Goal: Transaction & Acquisition: Purchase product/service

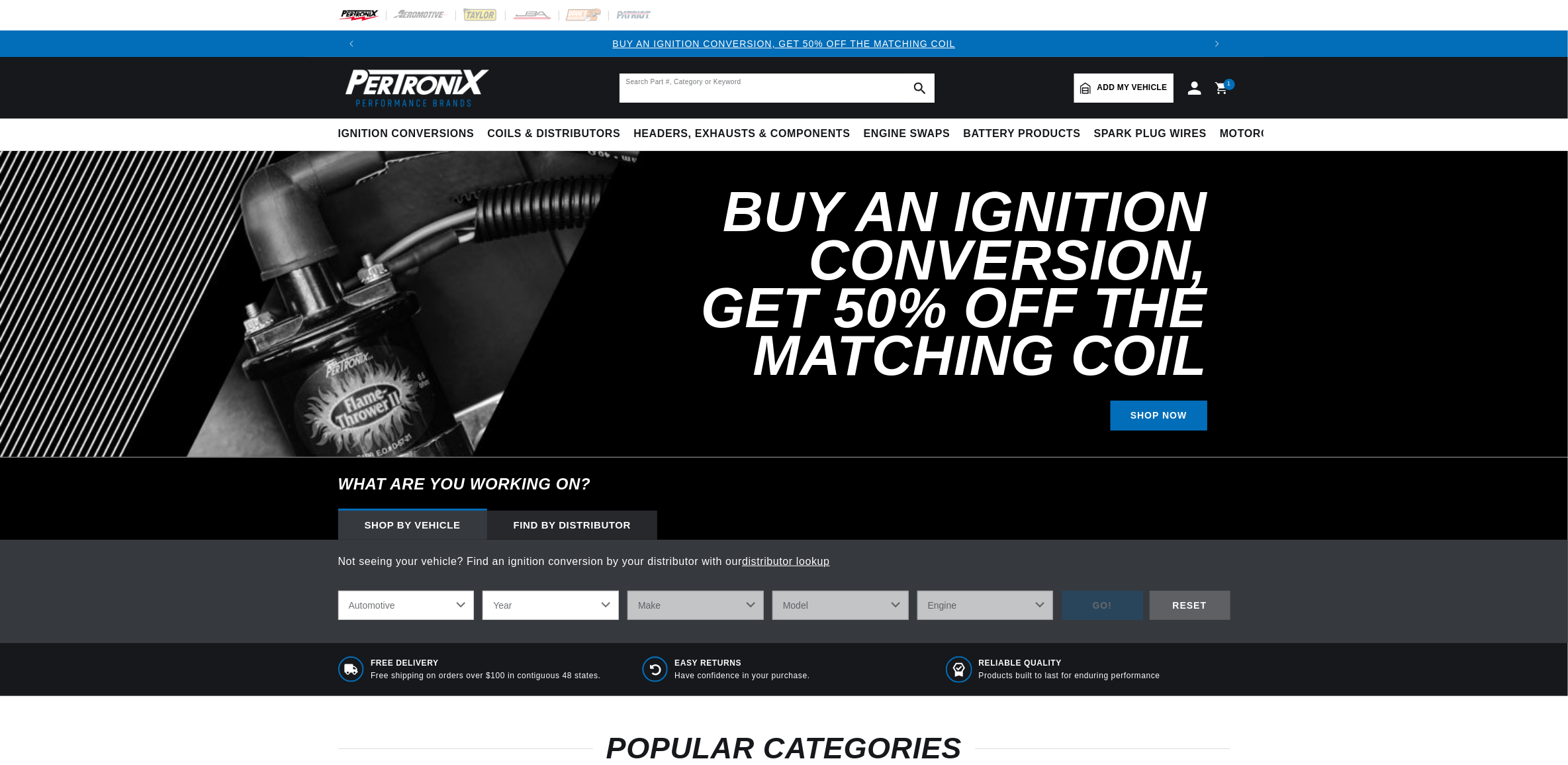
click at [702, 84] on input "text" at bounding box center [777, 88] width 315 height 29
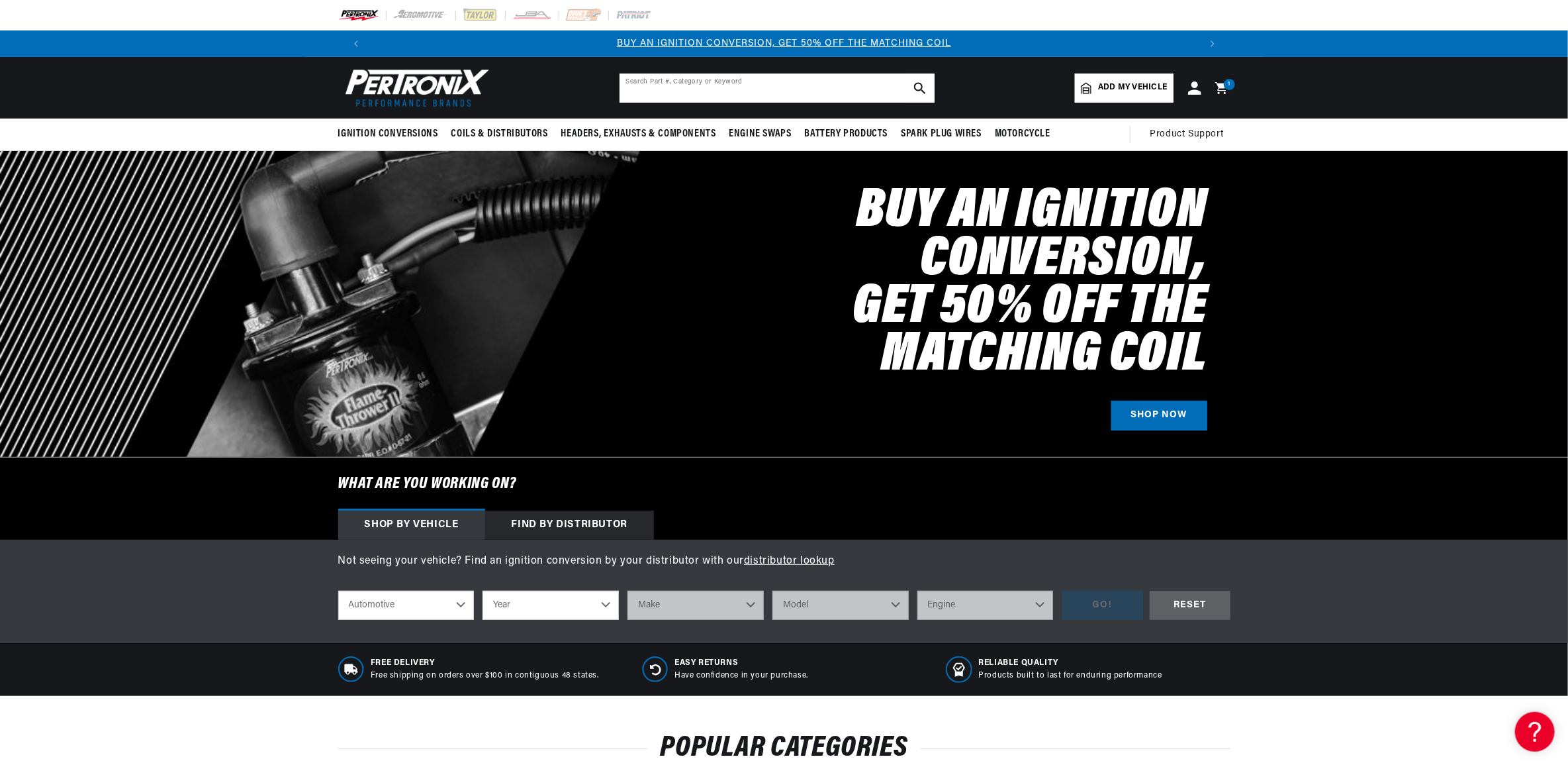
type input "2"
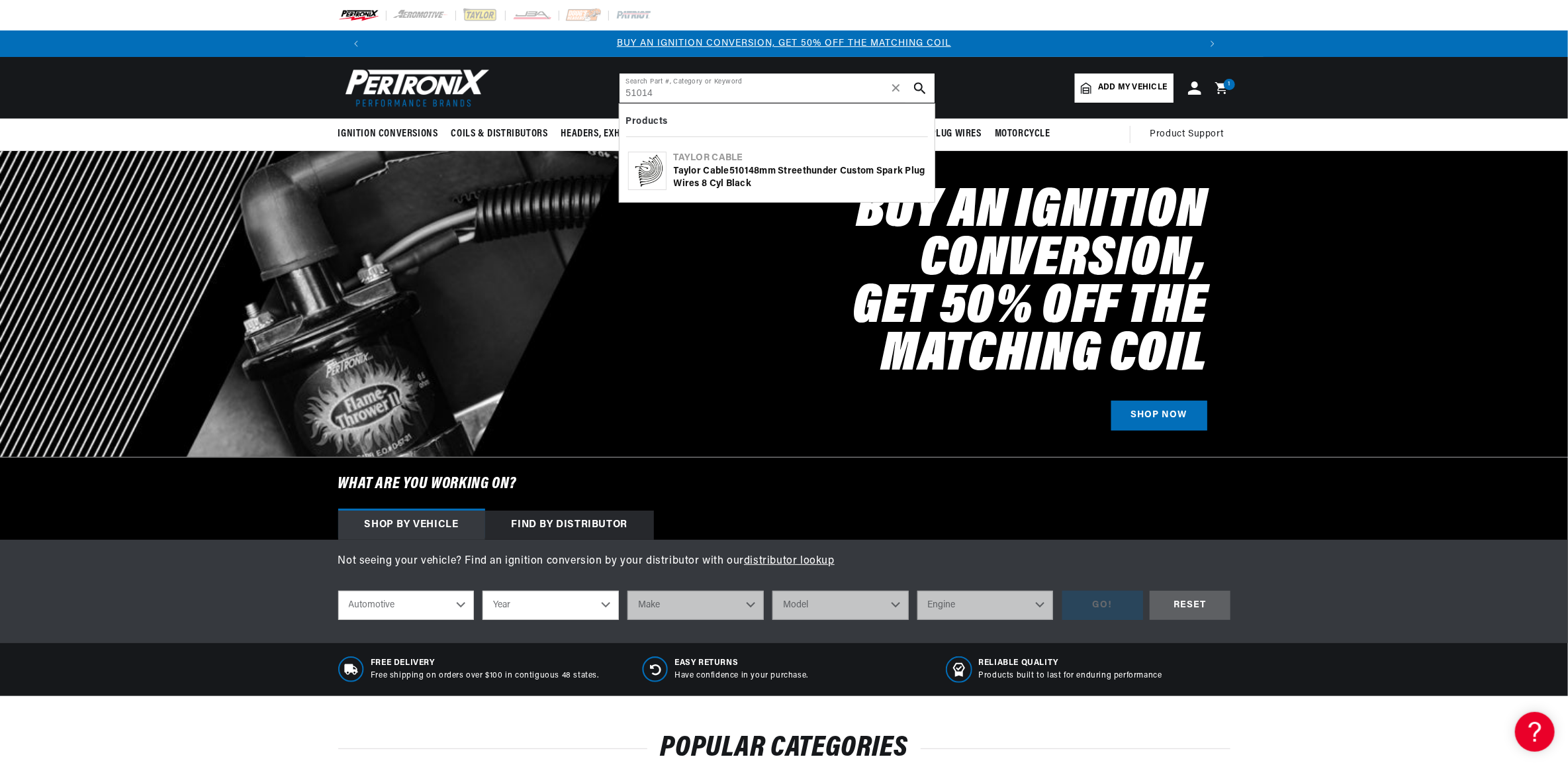
type input "51014"
click at [775, 184] on div "[PERSON_NAME] Cable 51014 8mm Streethunder Custom Spark Plug Wires 8 cyl black" at bounding box center [800, 178] width 252 height 26
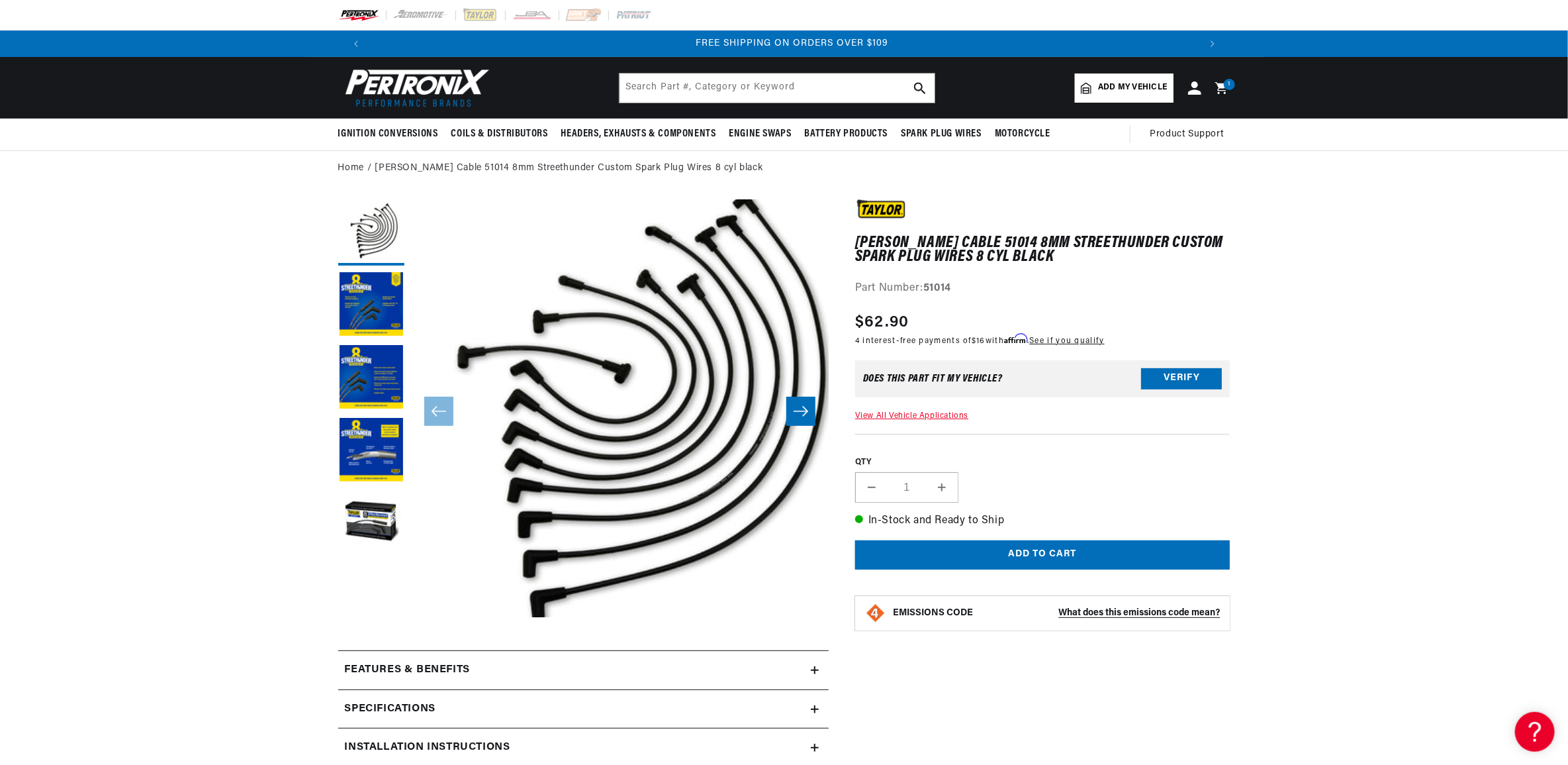
scroll to position [0, 1653]
click at [373, 390] on button "Load image 3 in gallery view" at bounding box center [371, 377] width 66 height 66
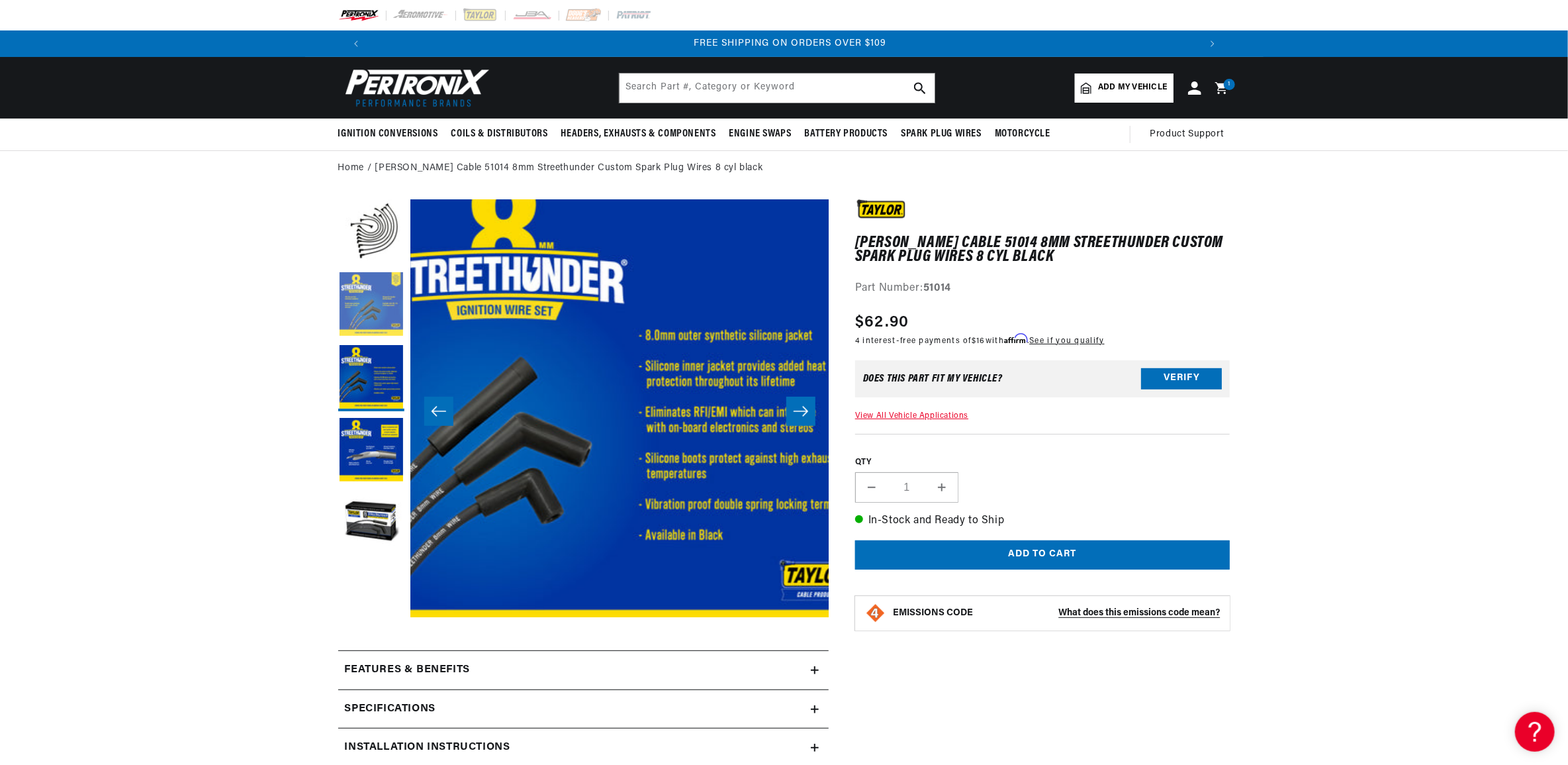
scroll to position [0, 835]
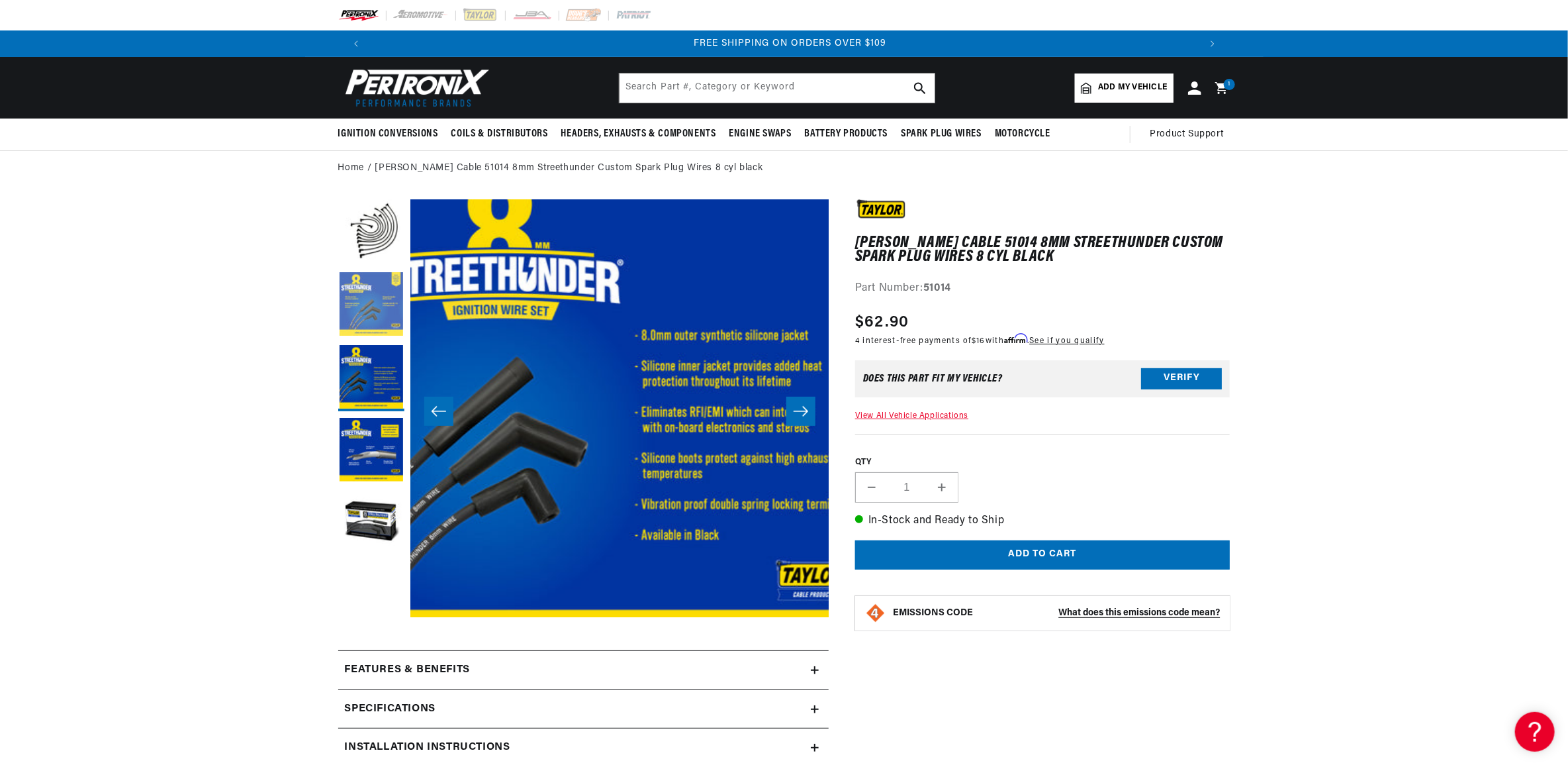
click at [361, 293] on button "Load image 2 in gallery view" at bounding box center [371, 304] width 66 height 66
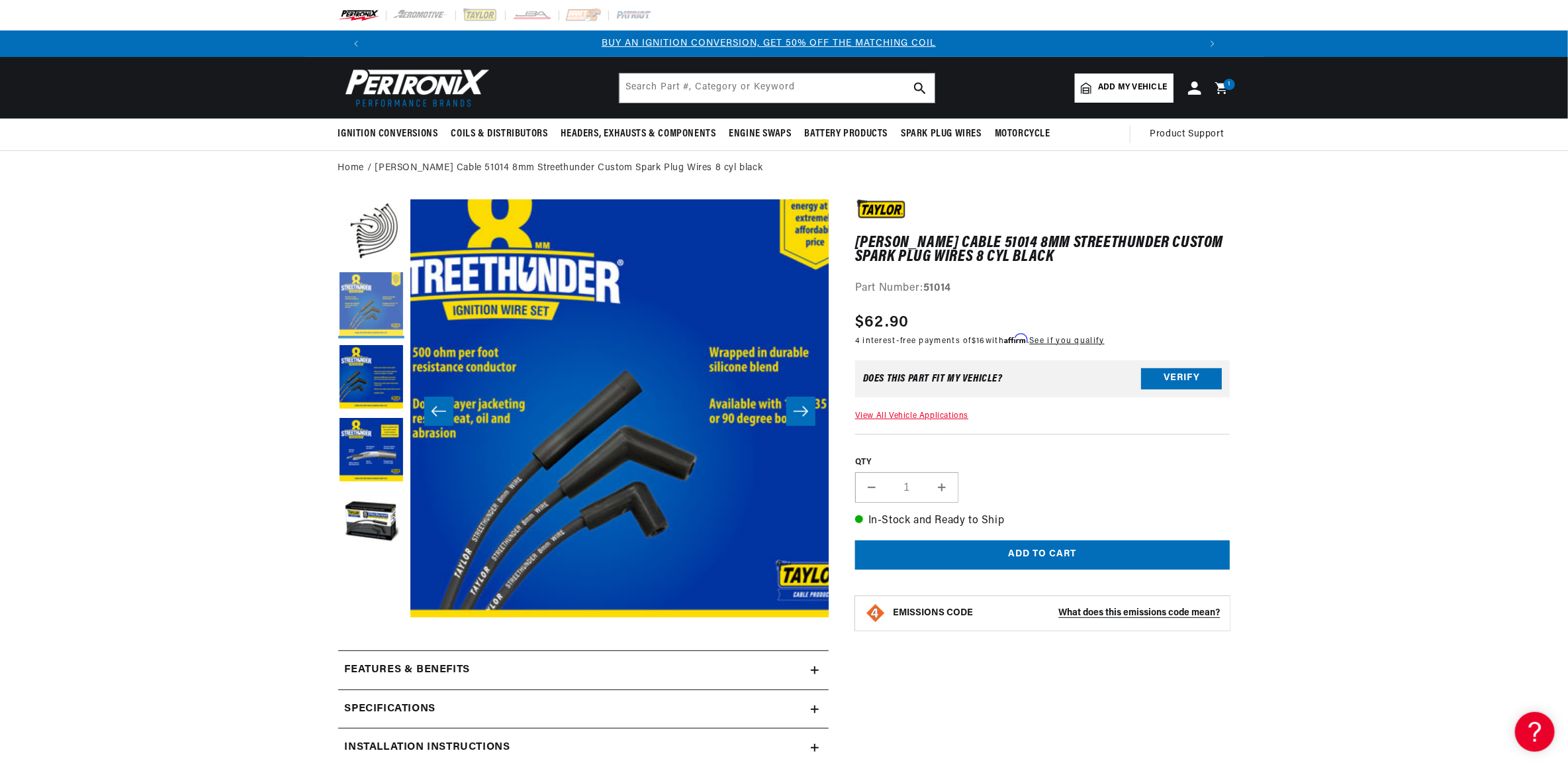
scroll to position [0, 0]
click at [357, 354] on button "Load image 3 in gallery view" at bounding box center [371, 377] width 66 height 66
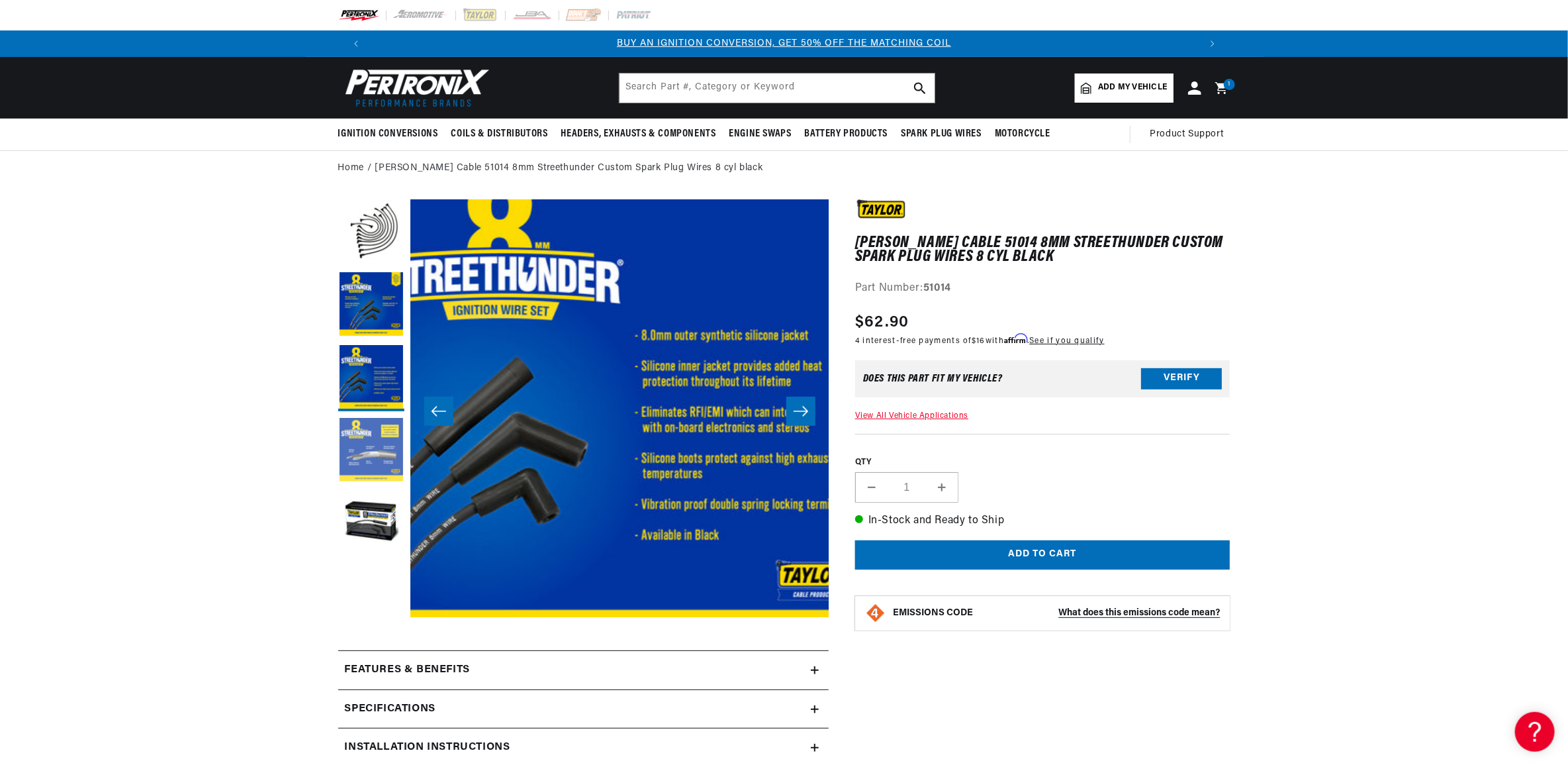
click at [356, 442] on button "Load image 4 in gallery view" at bounding box center [371, 450] width 66 height 66
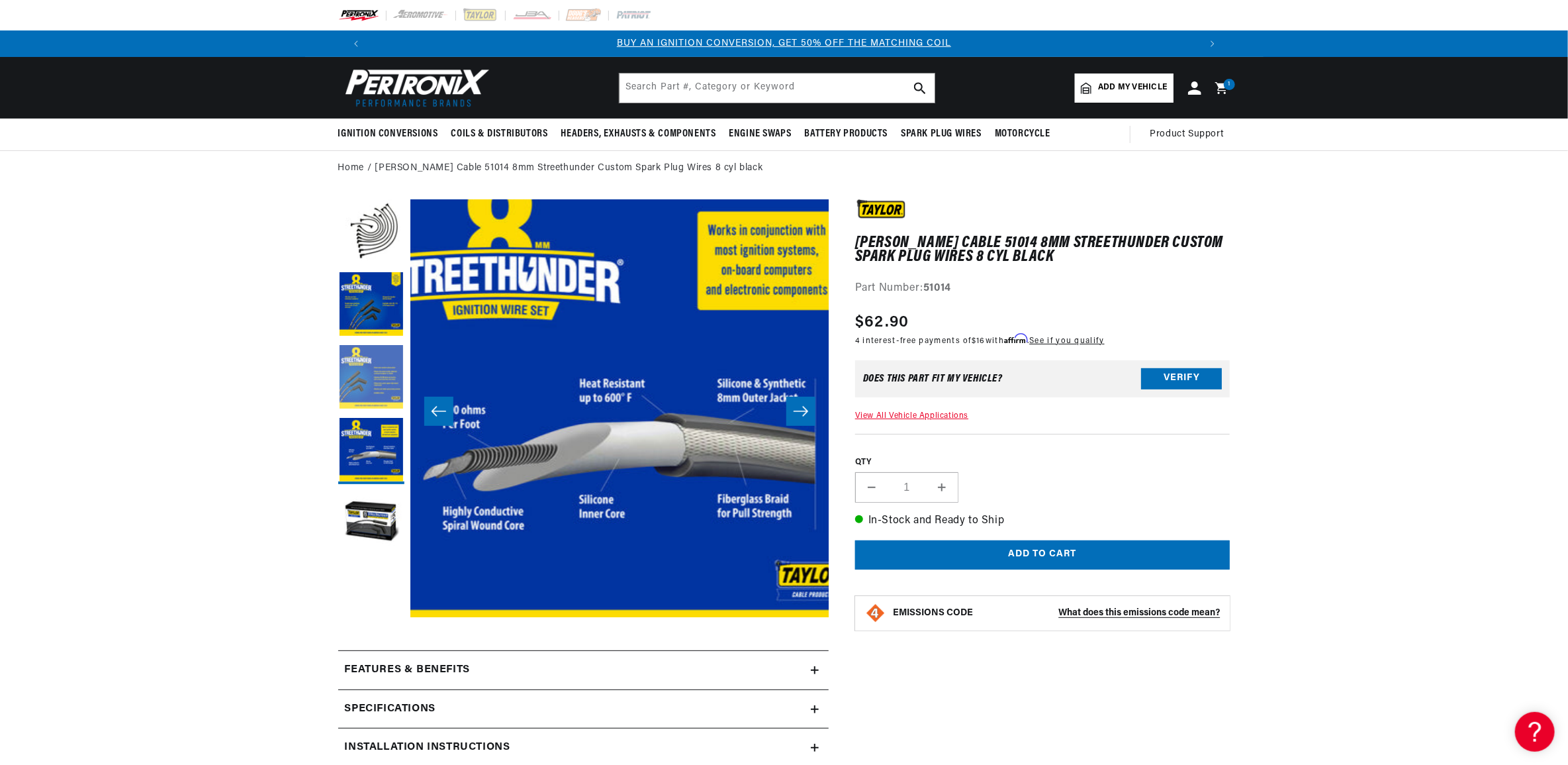
click at [365, 384] on button "Load image 3 in gallery view" at bounding box center [371, 377] width 66 height 66
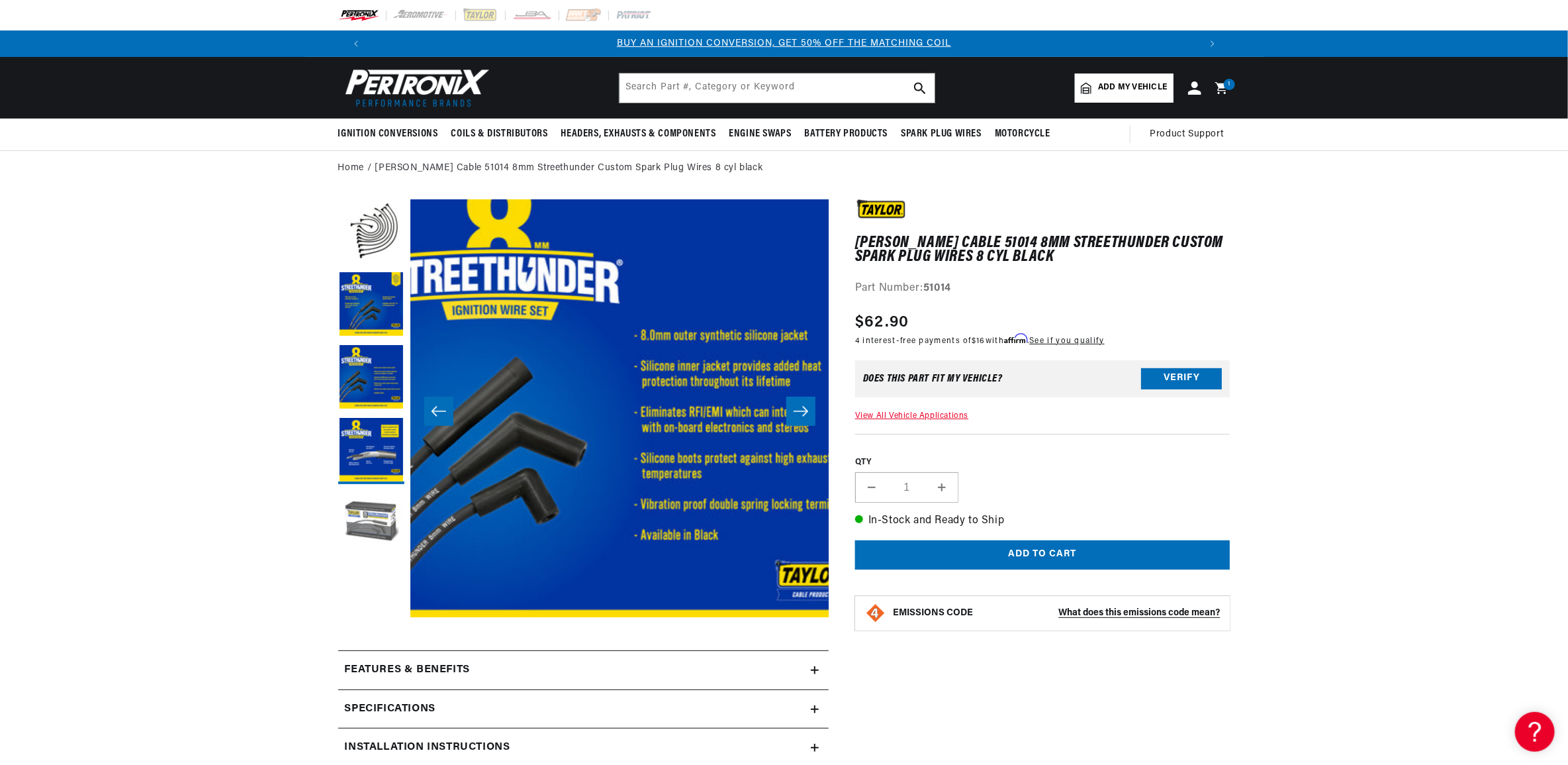
click at [365, 511] on button "Load image 5 in gallery view" at bounding box center [371, 523] width 66 height 66
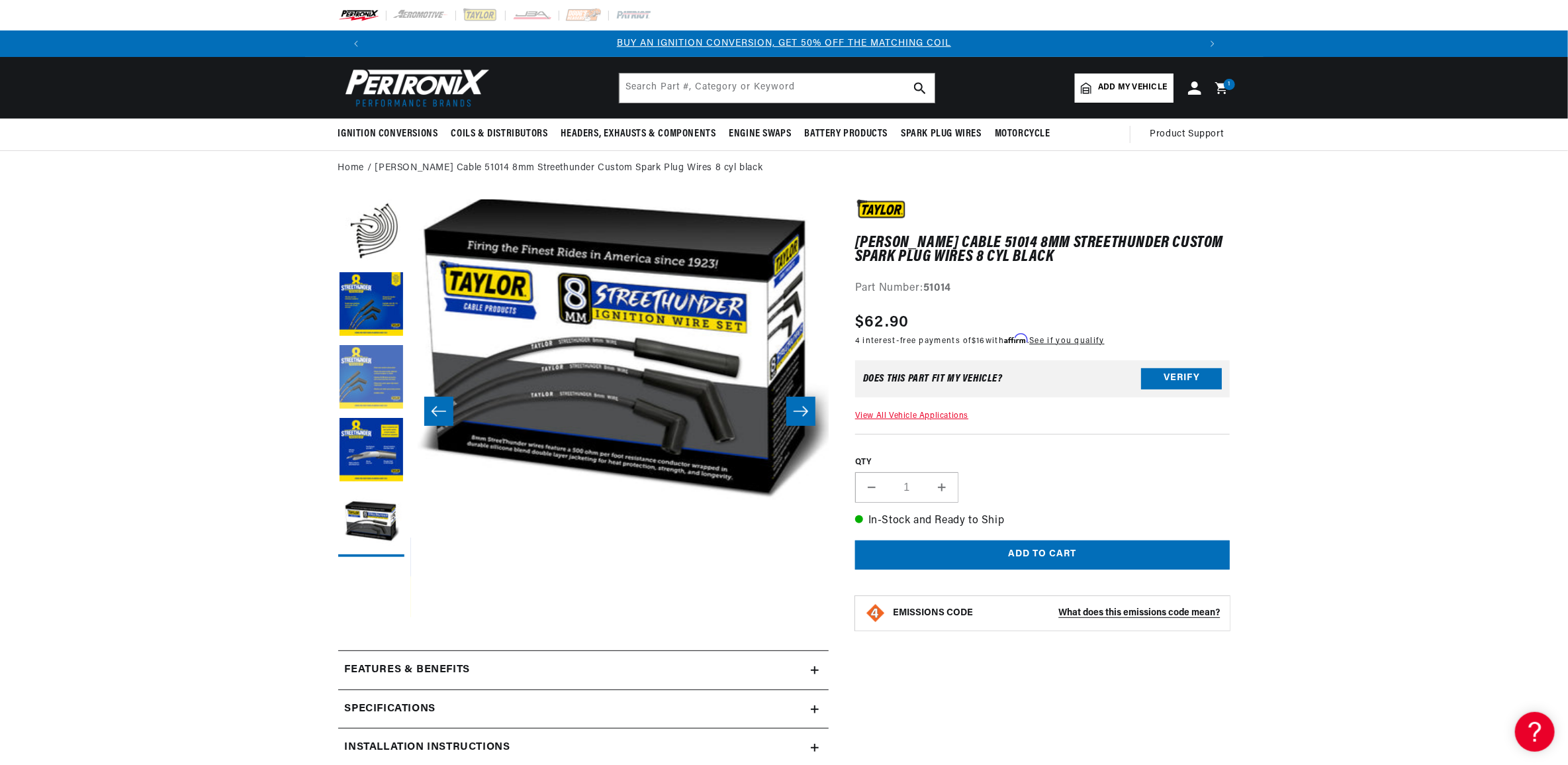
click at [369, 347] on button "Load image 3 in gallery view" at bounding box center [371, 377] width 66 height 66
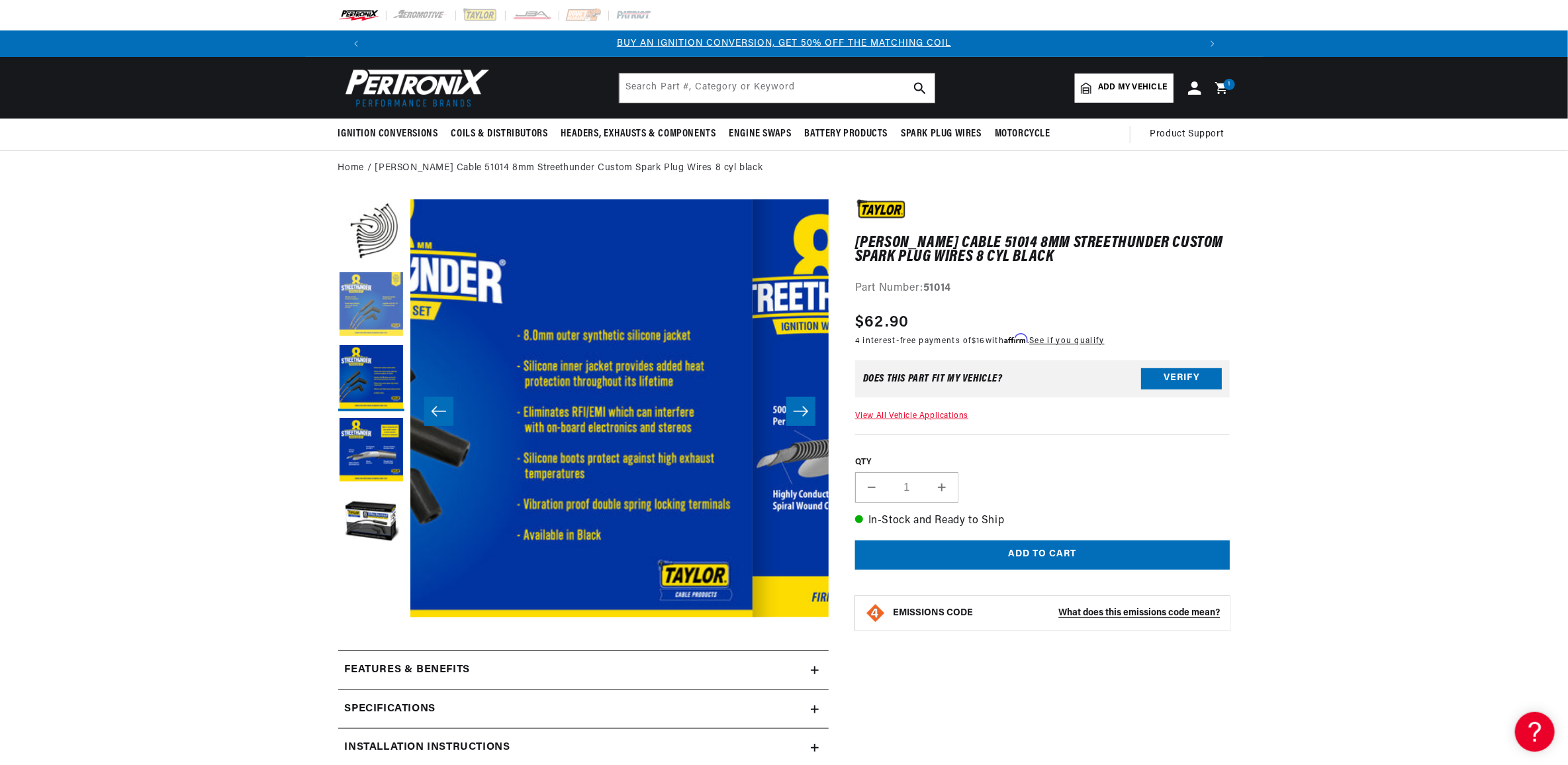
click at [372, 316] on button "Load image 2 in gallery view" at bounding box center [371, 304] width 66 height 66
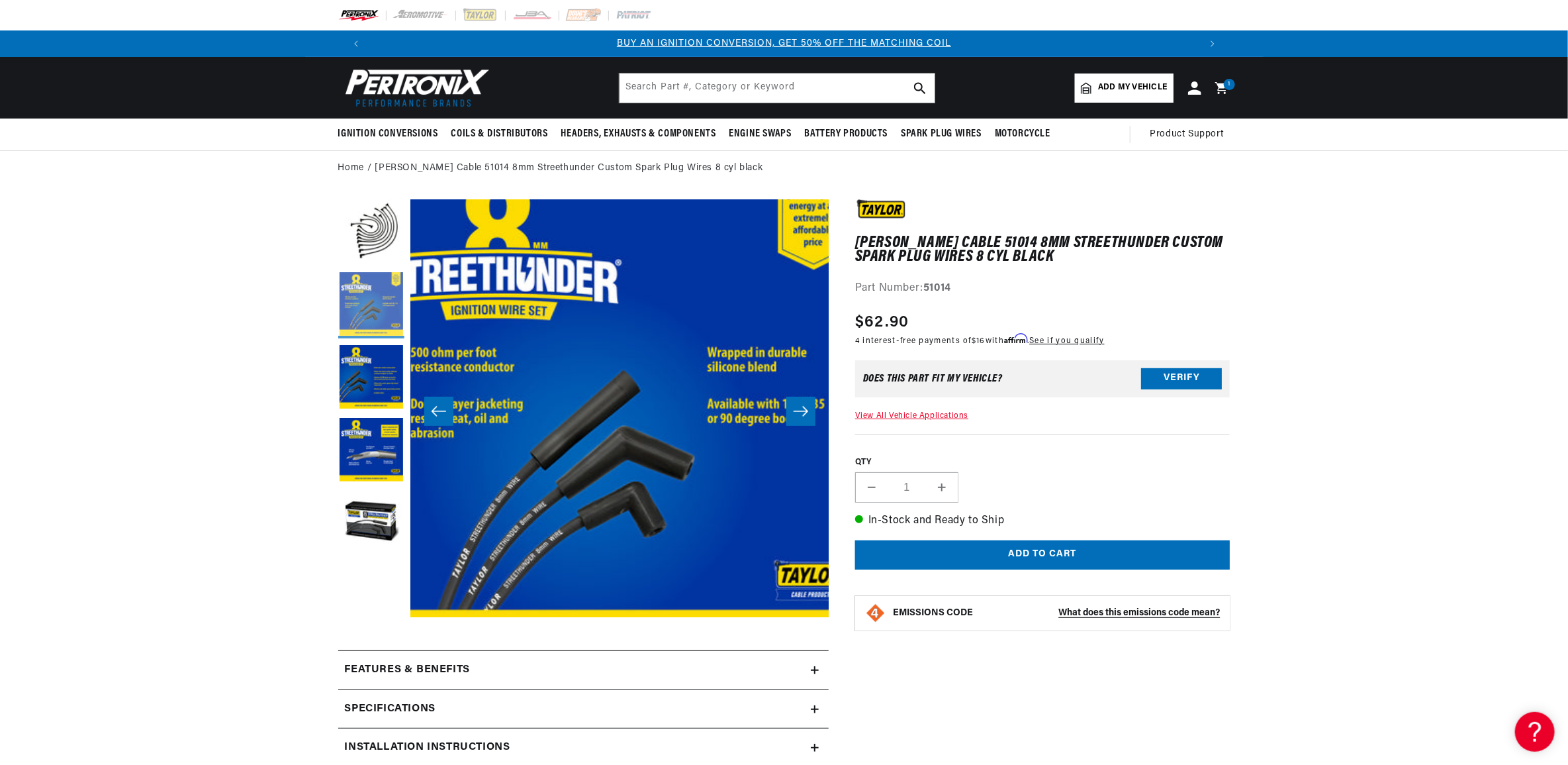
scroll to position [0, 417]
click at [737, 169] on ol "Home Taylor Cable 51014 8mm Streethunder Custom Spark Plug Wires 8 cyl black" at bounding box center [784, 168] width 892 height 15
click at [794, 414] on icon "Slide right" at bounding box center [801, 411] width 16 height 13
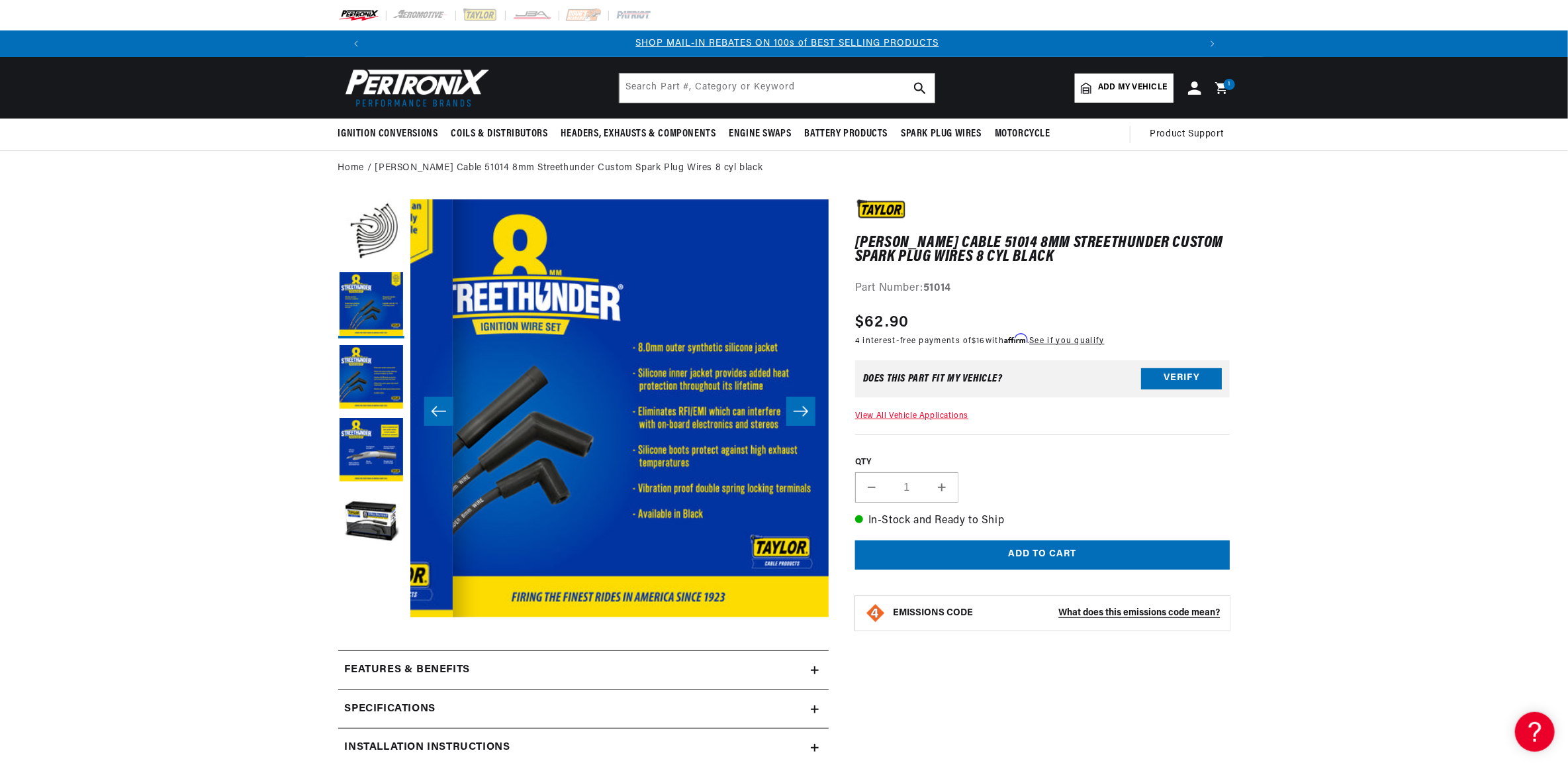
click at [794, 414] on icon "Slide right" at bounding box center [801, 411] width 16 height 13
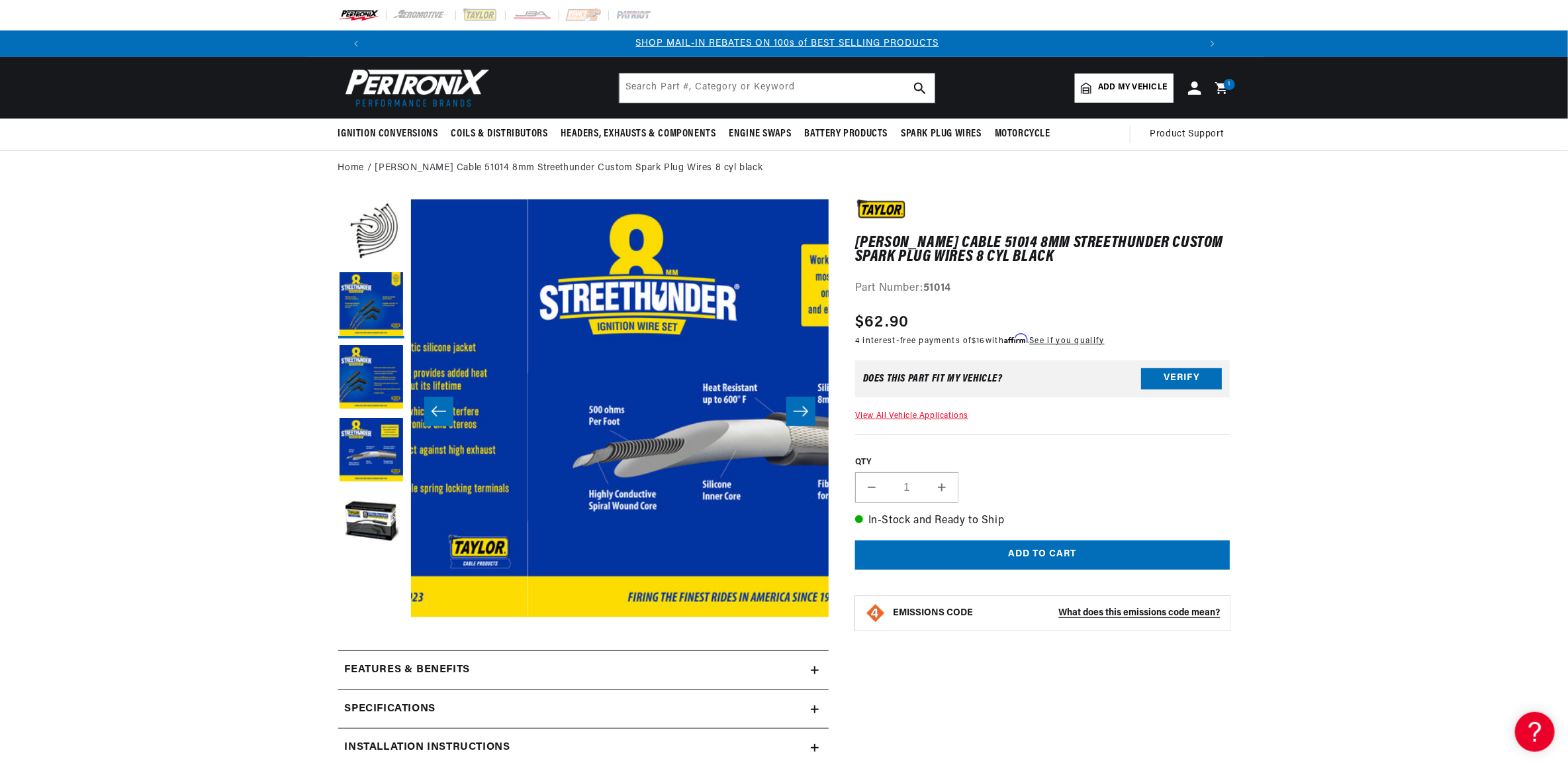
click at [794, 414] on icon "Slide right" at bounding box center [801, 411] width 16 height 13
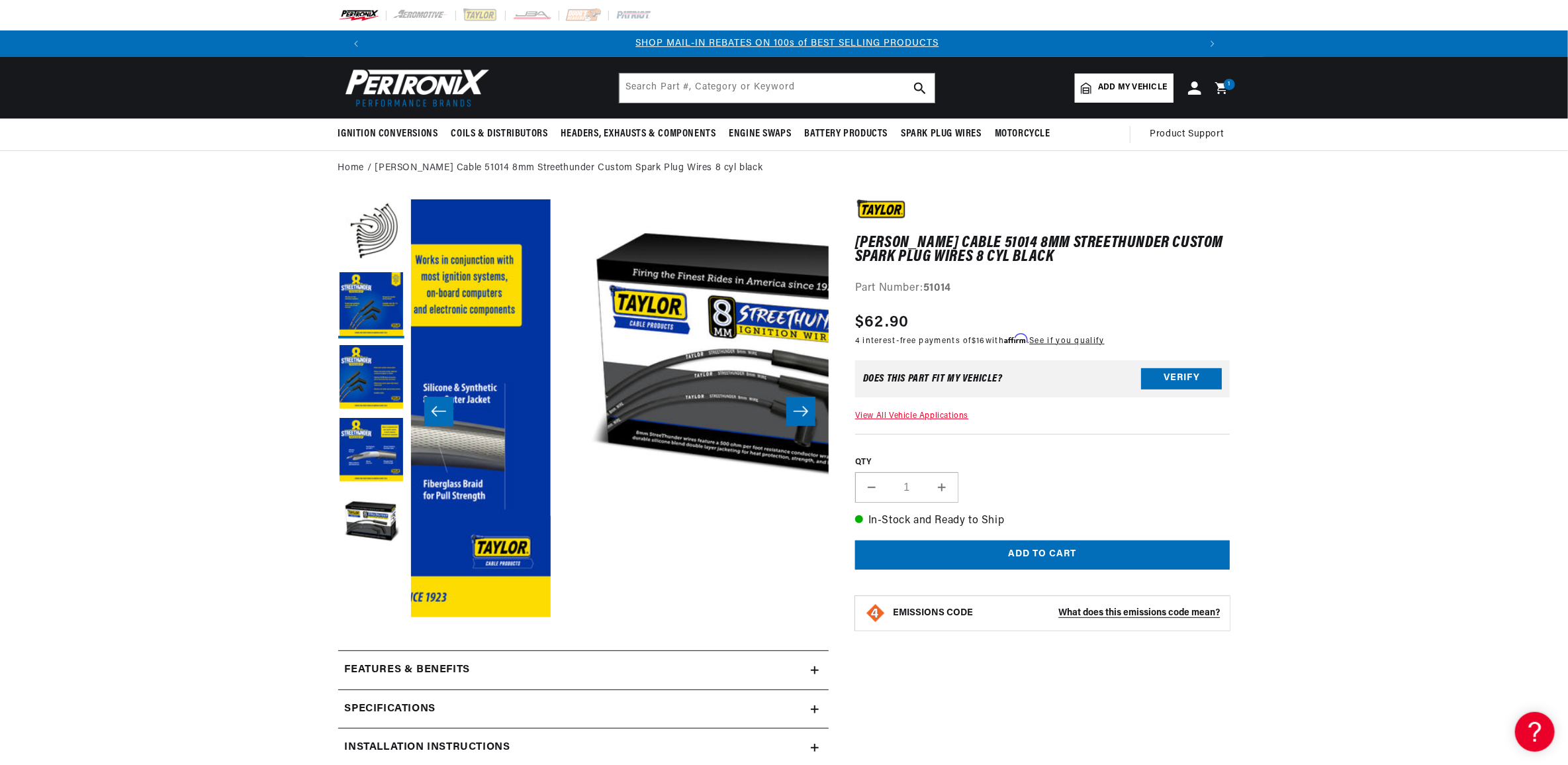
click at [794, 414] on icon "Slide right" at bounding box center [801, 411] width 16 height 13
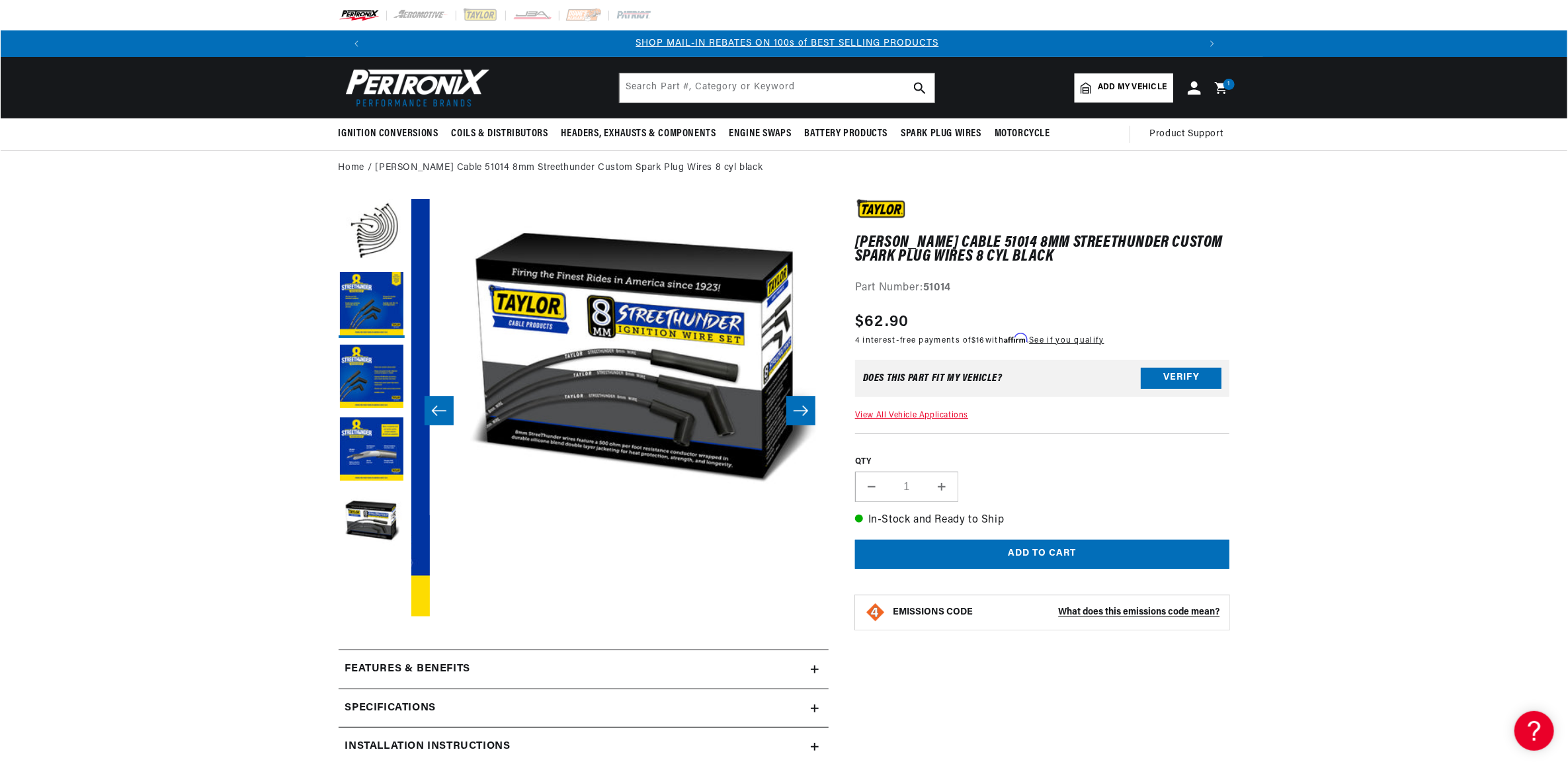
scroll to position [0, 1670]
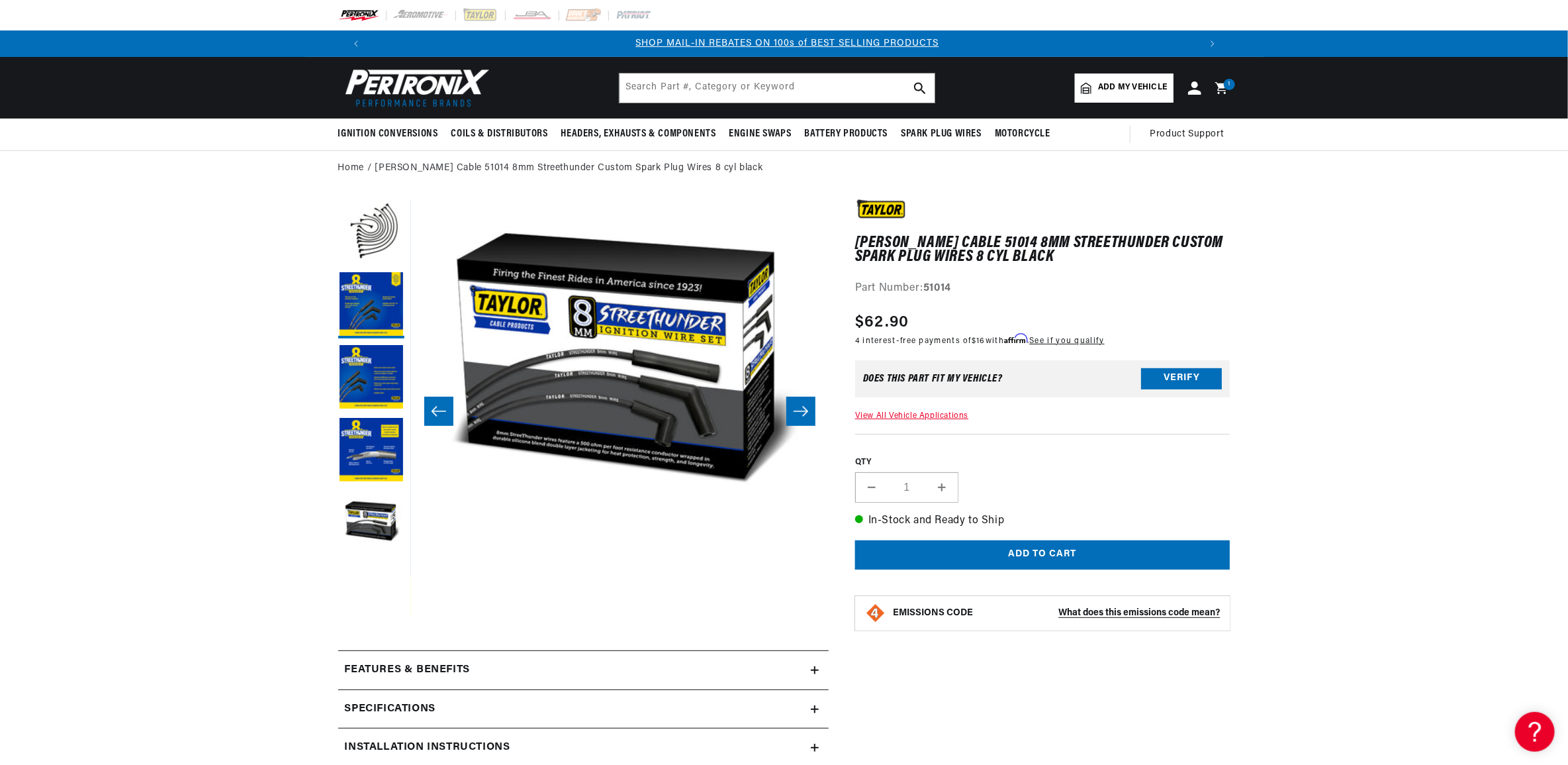
click at [794, 414] on icon "Slide right" at bounding box center [801, 411] width 16 height 13
click at [411, 516] on button "Open media 5 in modal" at bounding box center [411, 516] width 0 height 0
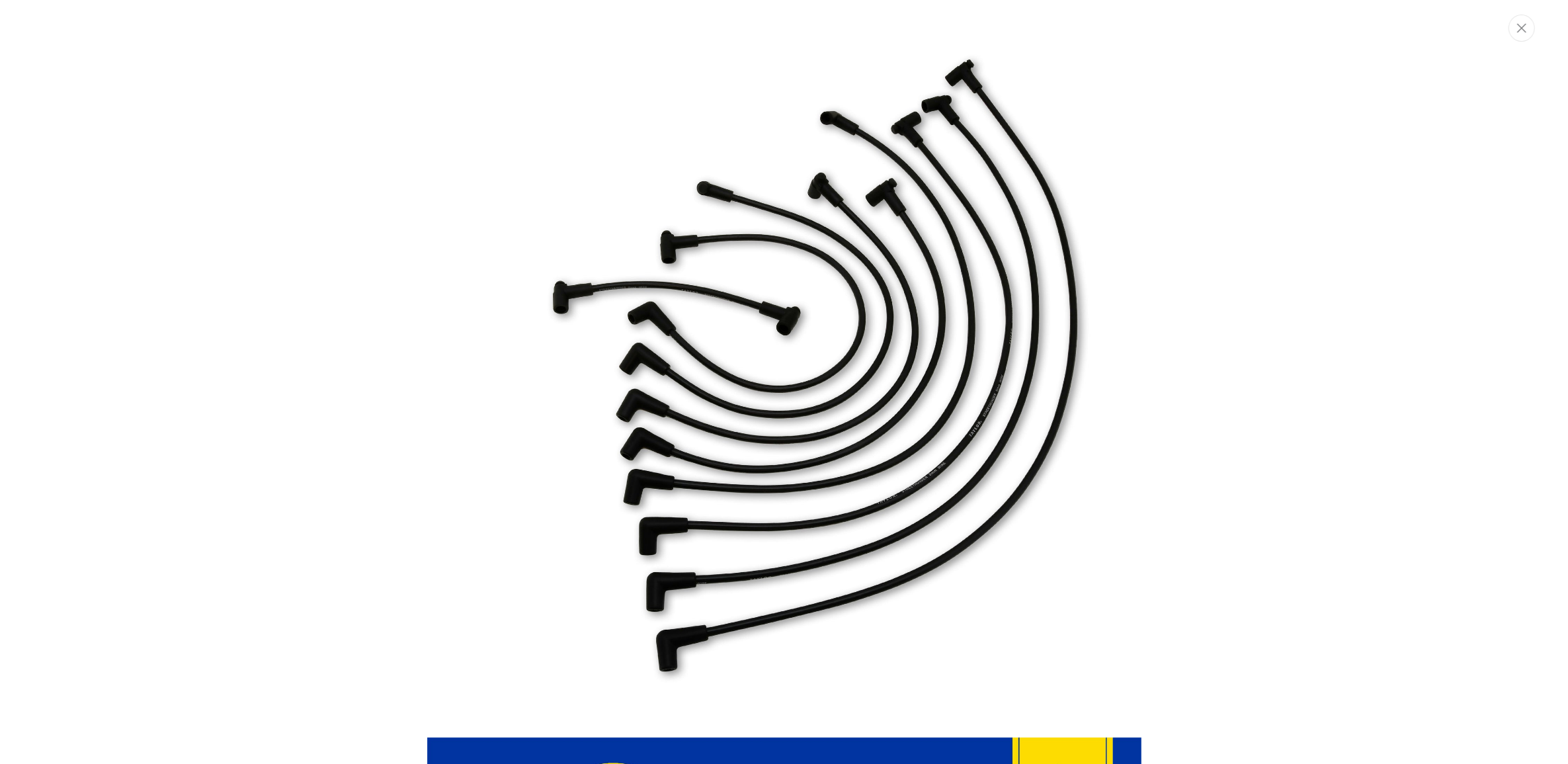
scroll to position [0, 19]
